Goal: Information Seeking & Learning: Find specific fact

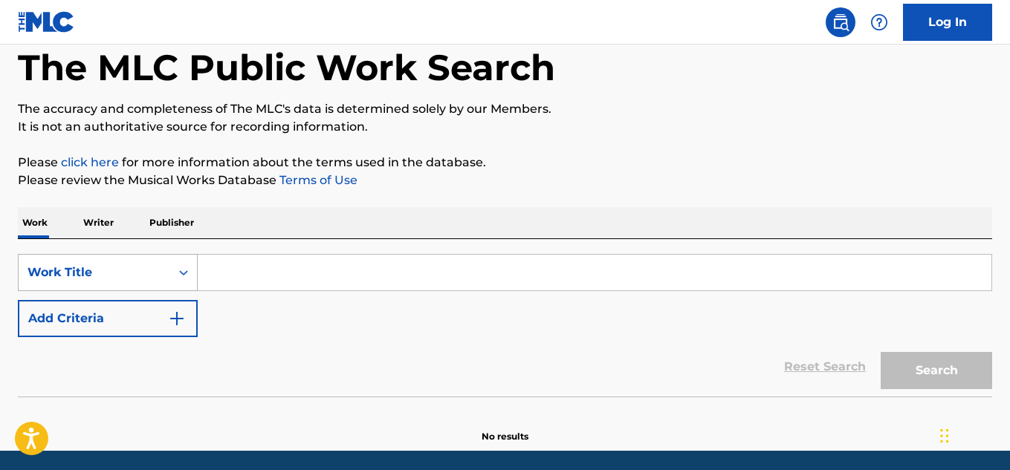
scroll to position [129, 0]
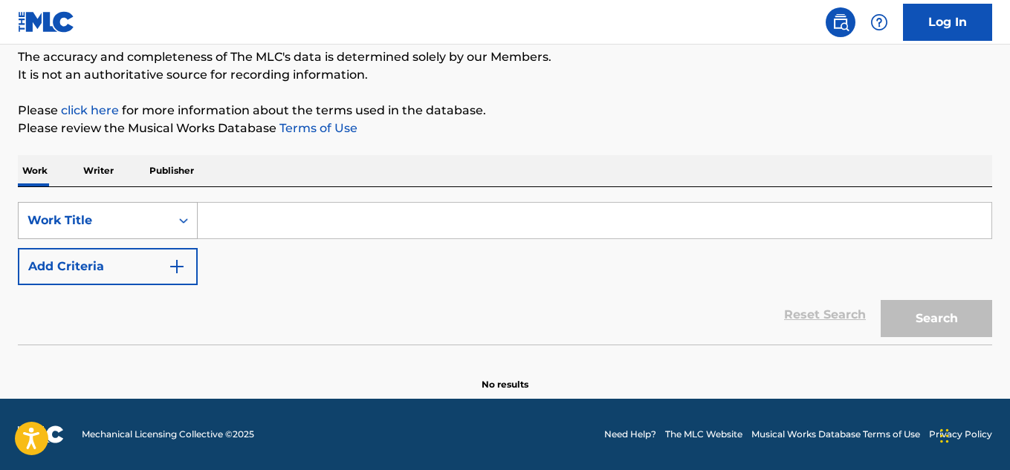
click at [188, 226] on icon "Search Form" at bounding box center [183, 220] width 15 height 15
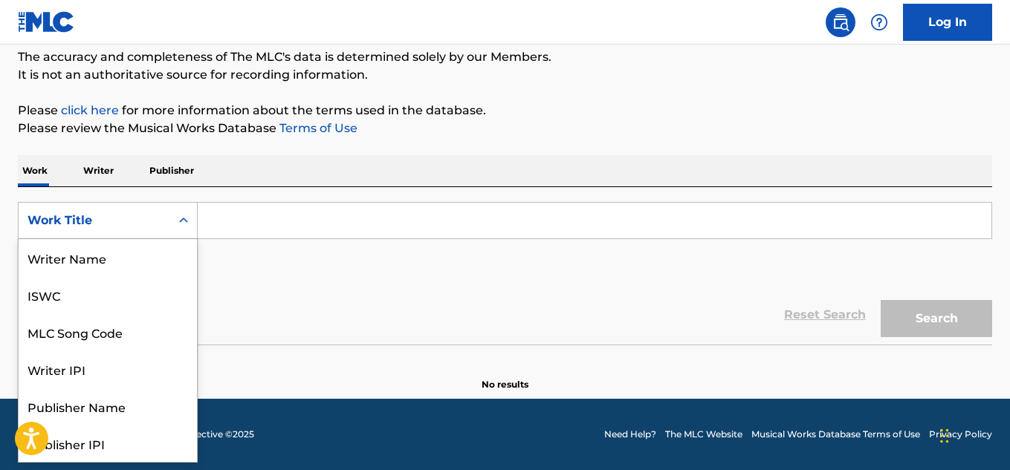
scroll to position [74, 0]
click at [110, 452] on div "Work Title" at bounding box center [108, 443] width 178 height 37
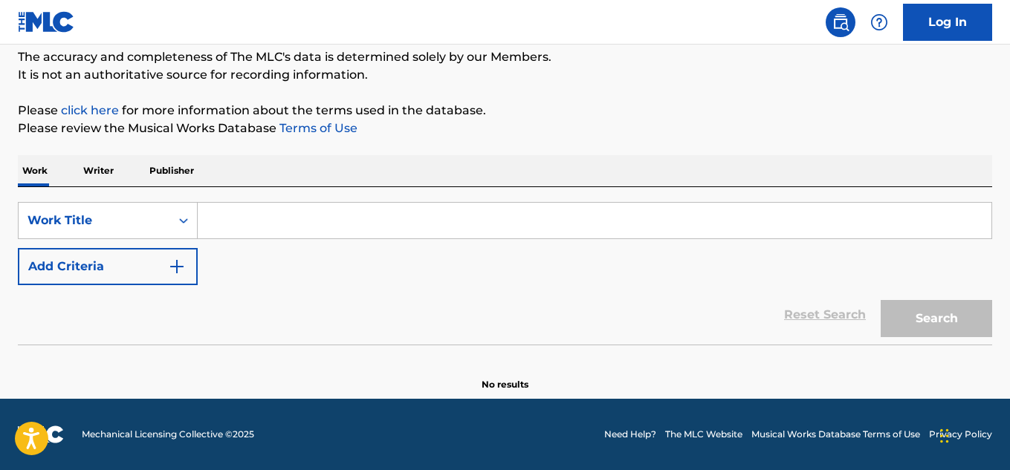
click at [228, 232] on input "Search Form" at bounding box center [595, 221] width 794 height 36
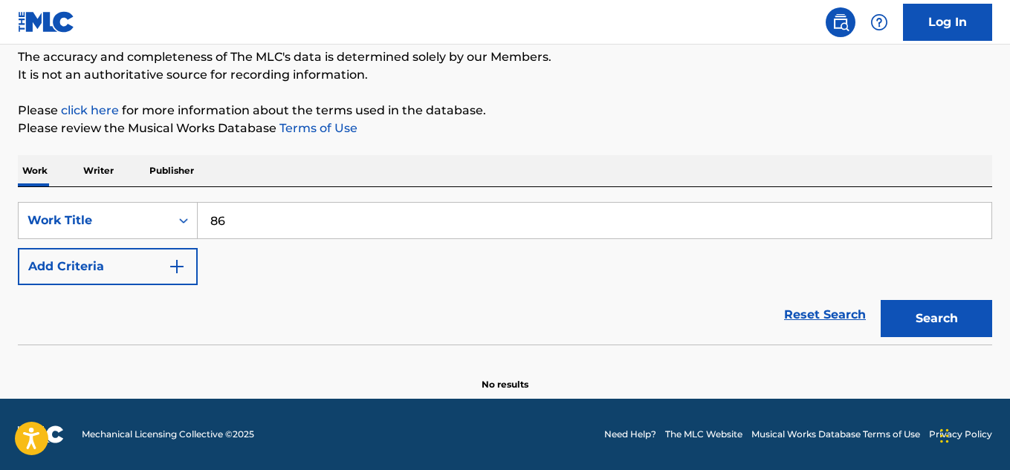
type input "86"
click at [179, 262] on img "Search Form" at bounding box center [177, 267] width 18 height 18
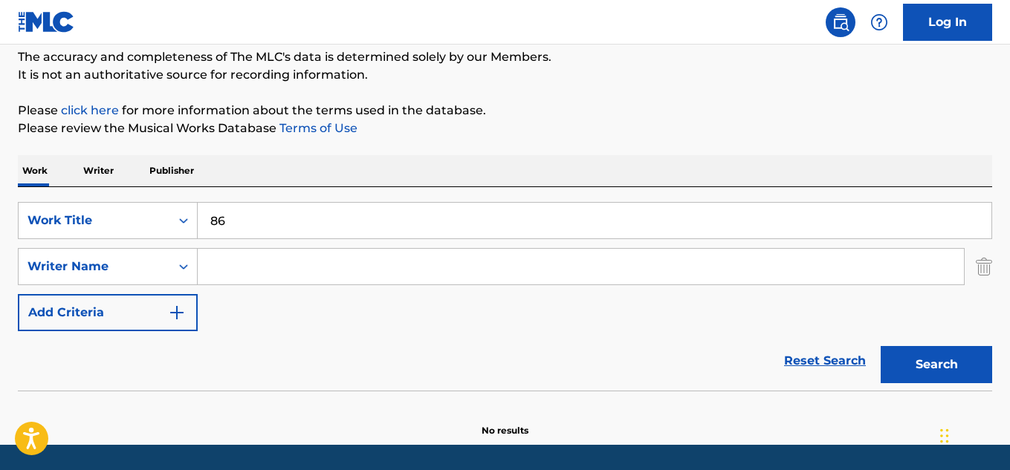
click at [223, 261] on input "Search Form" at bounding box center [581, 267] width 766 height 36
paste input "Dirnt"
type input "Dirnt"
click at [917, 355] on button "Search" at bounding box center [935, 364] width 111 height 37
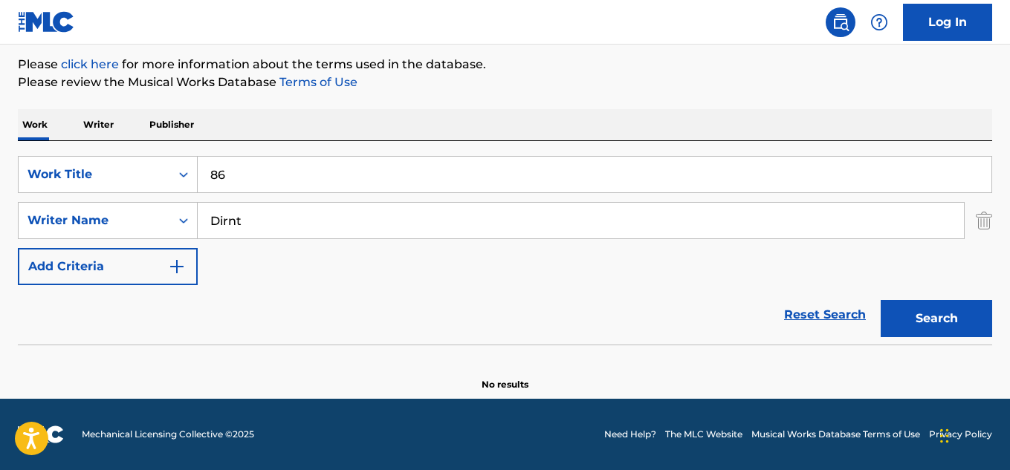
drag, startPoint x: 250, startPoint y: 224, endPoint x: 209, endPoint y: 224, distance: 40.9
click at [209, 224] on input "Dirnt" at bounding box center [581, 221] width 766 height 36
click at [948, 321] on button "Search" at bounding box center [935, 318] width 111 height 37
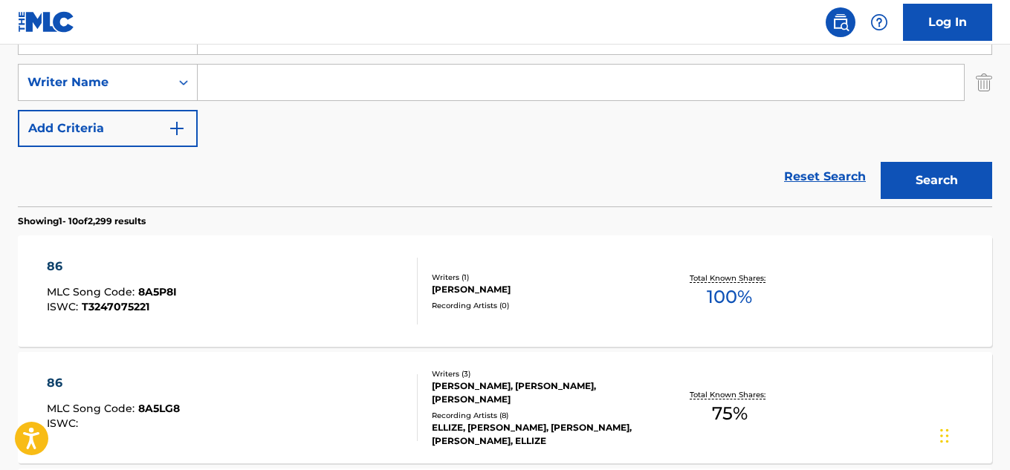
scroll to position [223, 0]
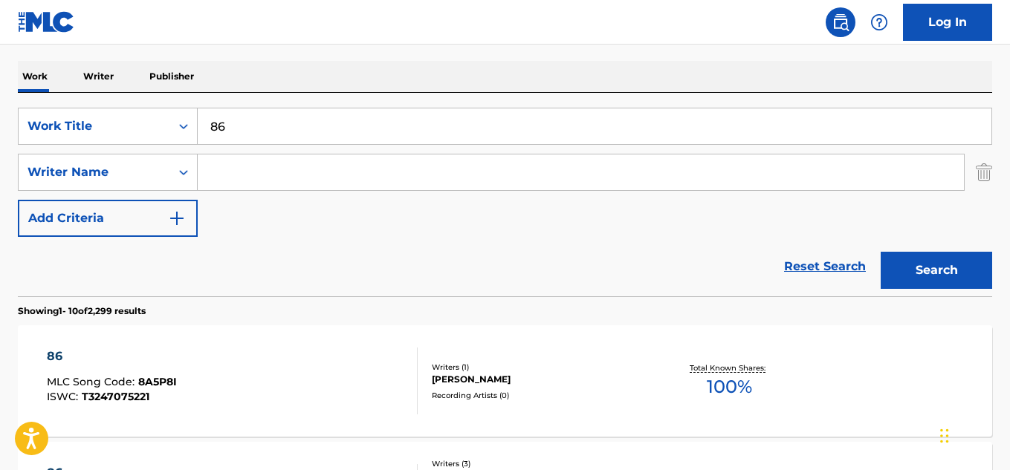
click at [305, 163] on input "Search Form" at bounding box center [581, 173] width 766 height 36
paste input "[PERSON_NAME]"
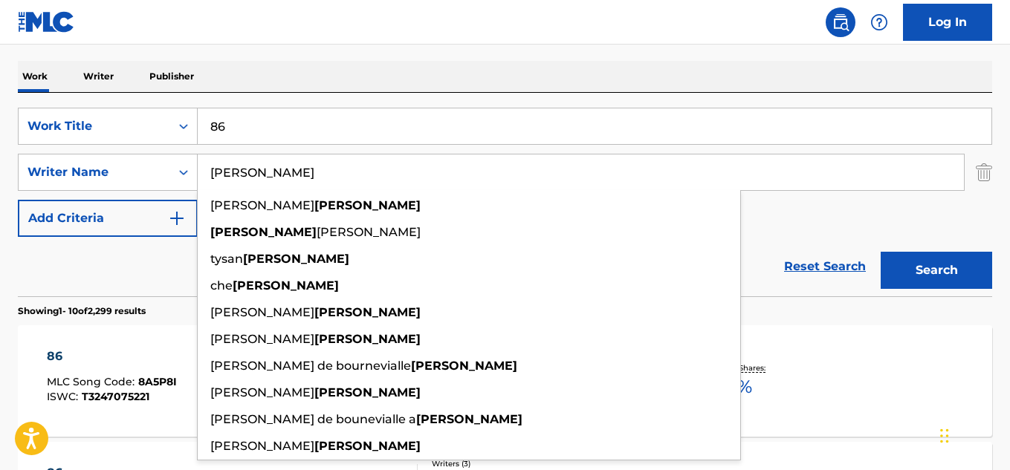
type input "[PERSON_NAME]"
click at [880, 252] on button "Search" at bounding box center [935, 270] width 111 height 37
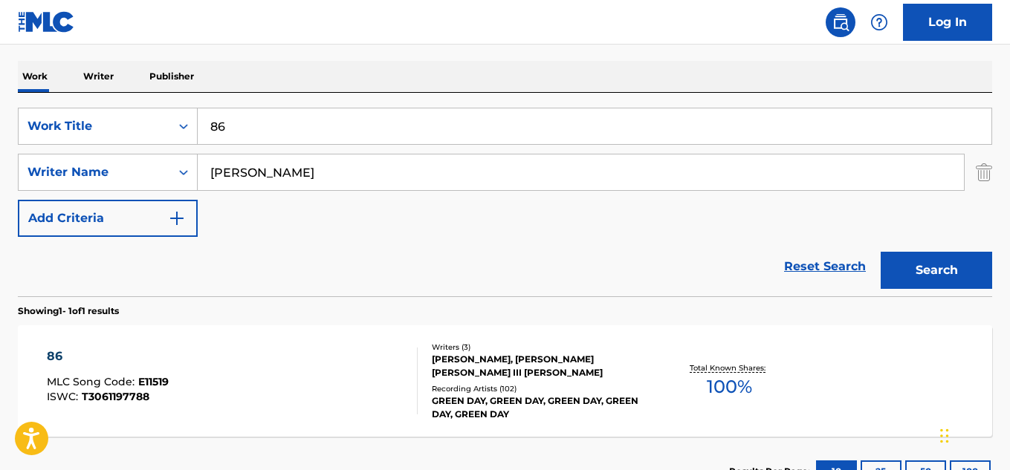
scroll to position [297, 0]
